Goal: Check status: Check status

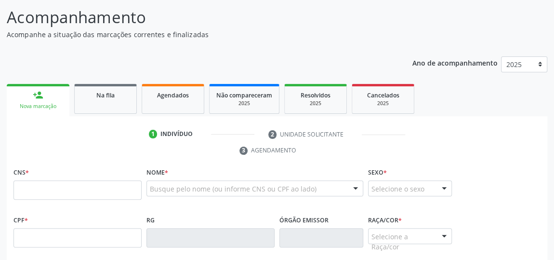
scroll to position [74, 0]
click at [120, 99] on link "Na fila" at bounding box center [105, 99] width 63 height 30
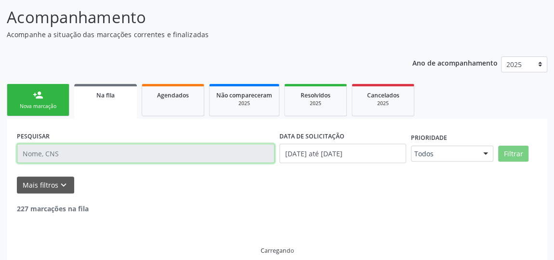
click at [109, 148] on input "text" at bounding box center [146, 152] width 258 height 19
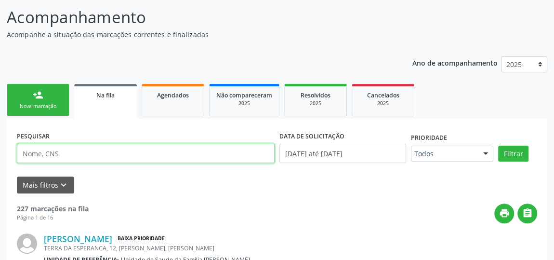
click at [109, 150] on input "text" at bounding box center [146, 152] width 258 height 19
drag, startPoint x: 109, startPoint y: 150, endPoint x: 0, endPoint y: 145, distance: 109.4
click at [109, 150] on input "text" at bounding box center [146, 152] width 258 height 19
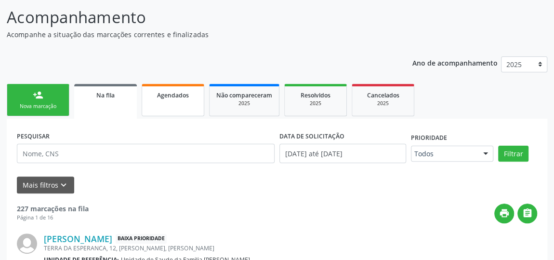
click at [175, 99] on link "Agendados" at bounding box center [173, 100] width 63 height 32
click at [186, 104] on link "Agendados" at bounding box center [173, 100] width 63 height 32
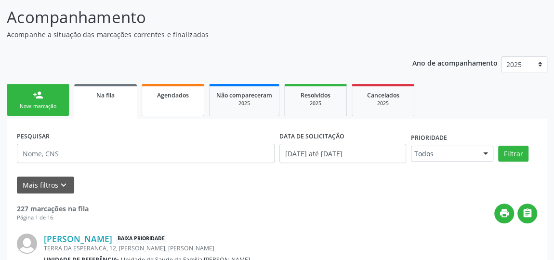
click at [186, 104] on link "Agendados" at bounding box center [173, 100] width 63 height 32
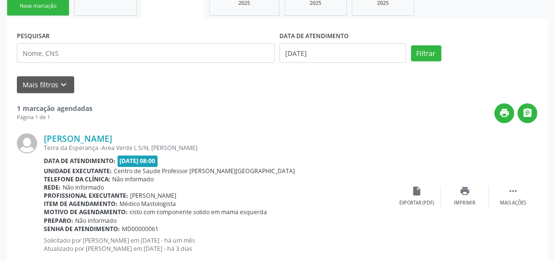
scroll to position [175, 0]
